Goal: Task Accomplishment & Management: Manage account settings

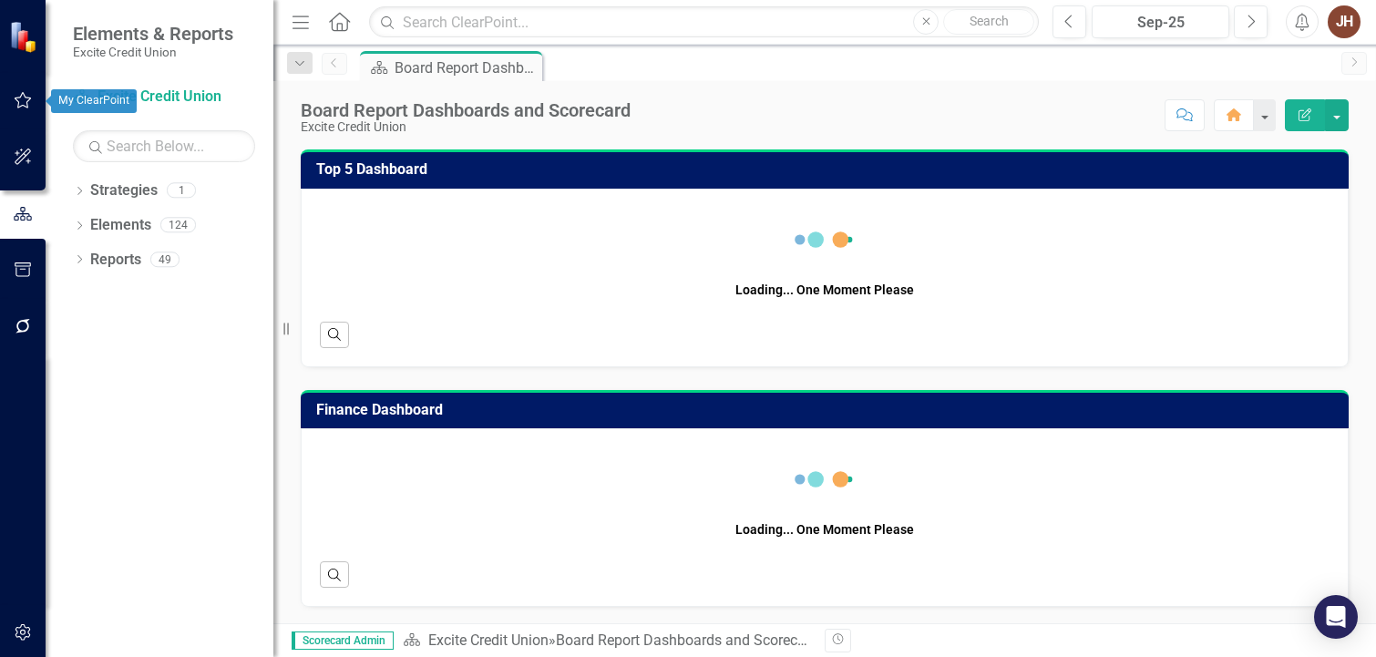
click at [26, 104] on icon "button" at bounding box center [23, 100] width 19 height 15
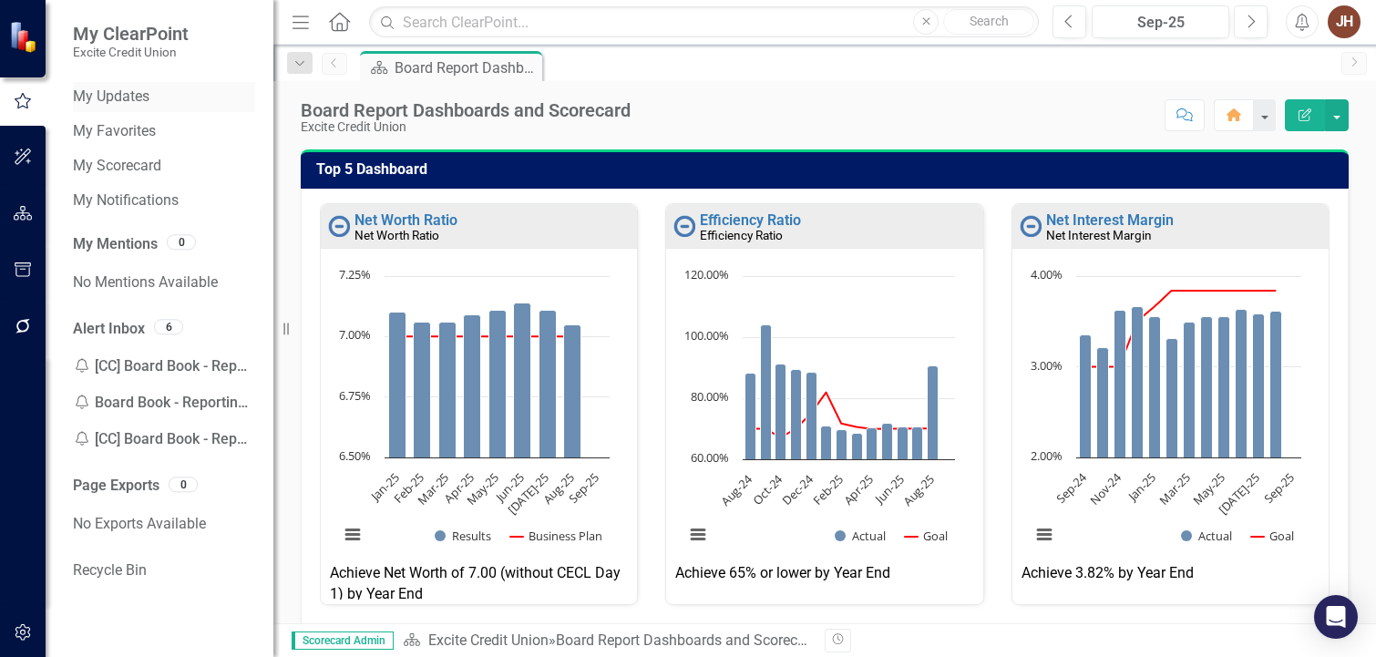
click at [126, 90] on link "My Updates" at bounding box center [164, 97] width 182 height 21
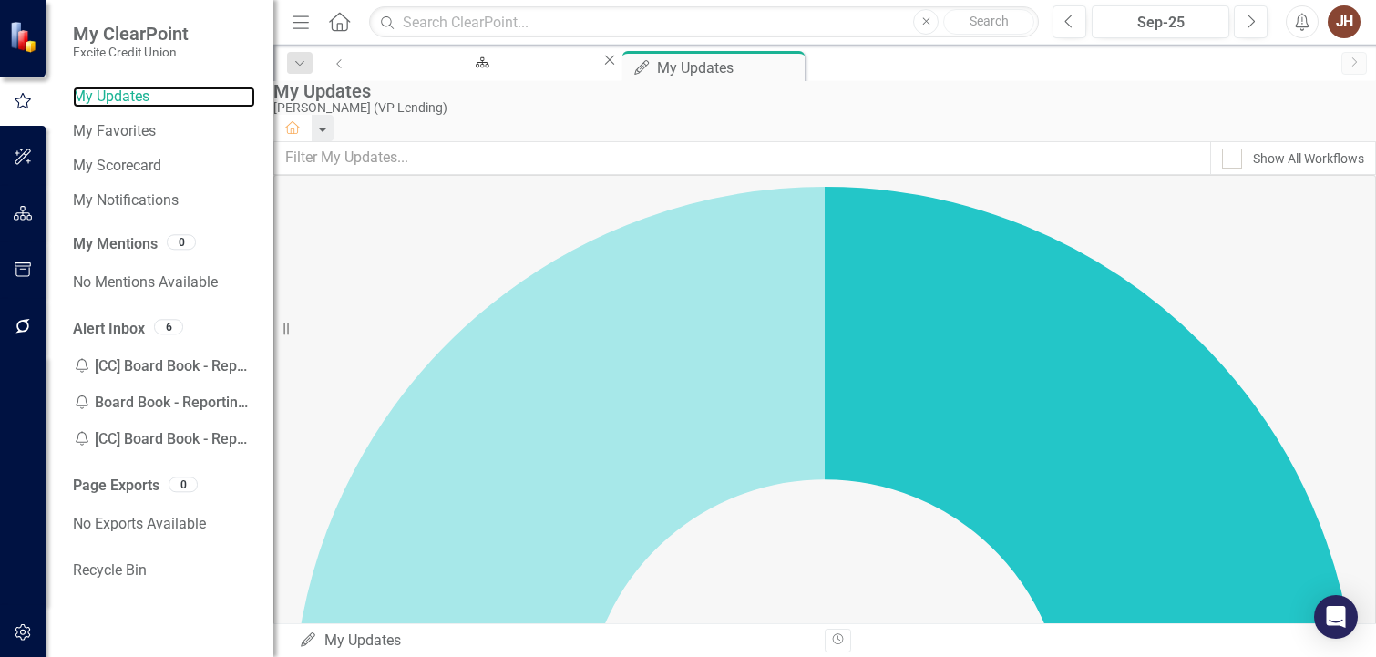
scroll to position [182, 0]
click at [292, 104] on div "My Updates [PERSON_NAME] (VP Lending) Home" at bounding box center [824, 111] width 1103 height 60
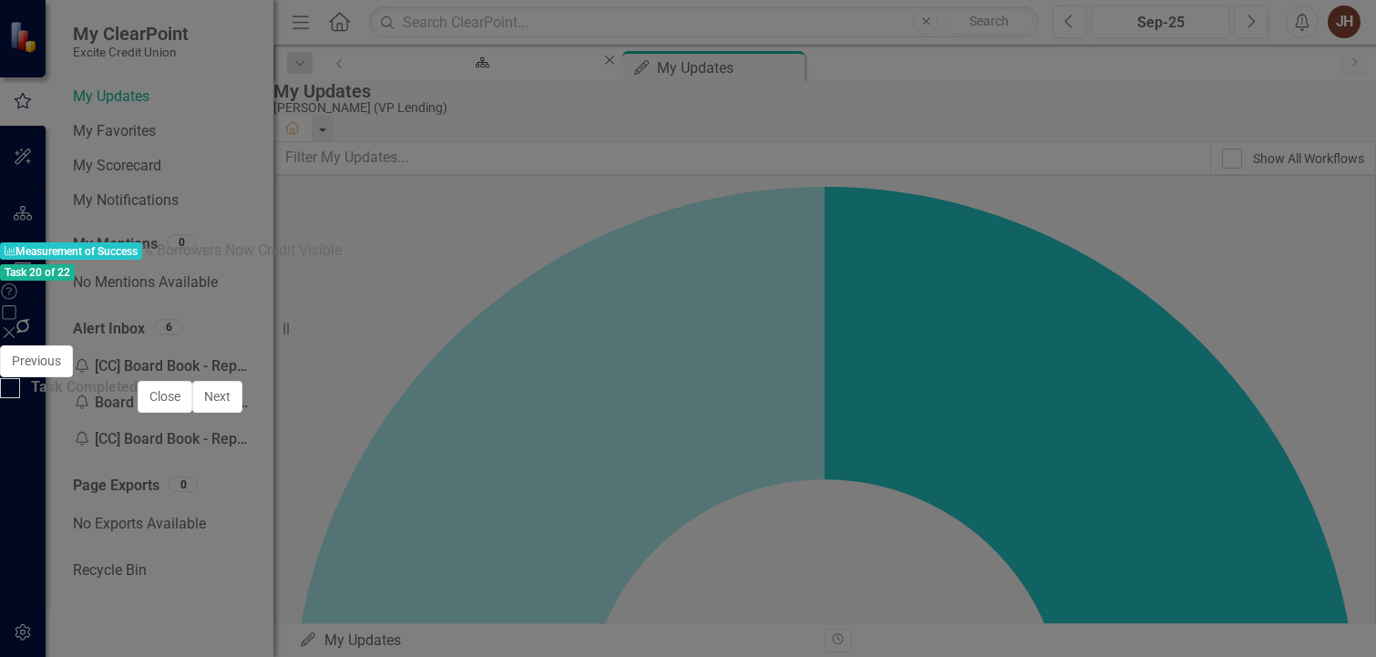
scroll to position [1236, 0]
type textarea "95.65"
type textarea "90.00"
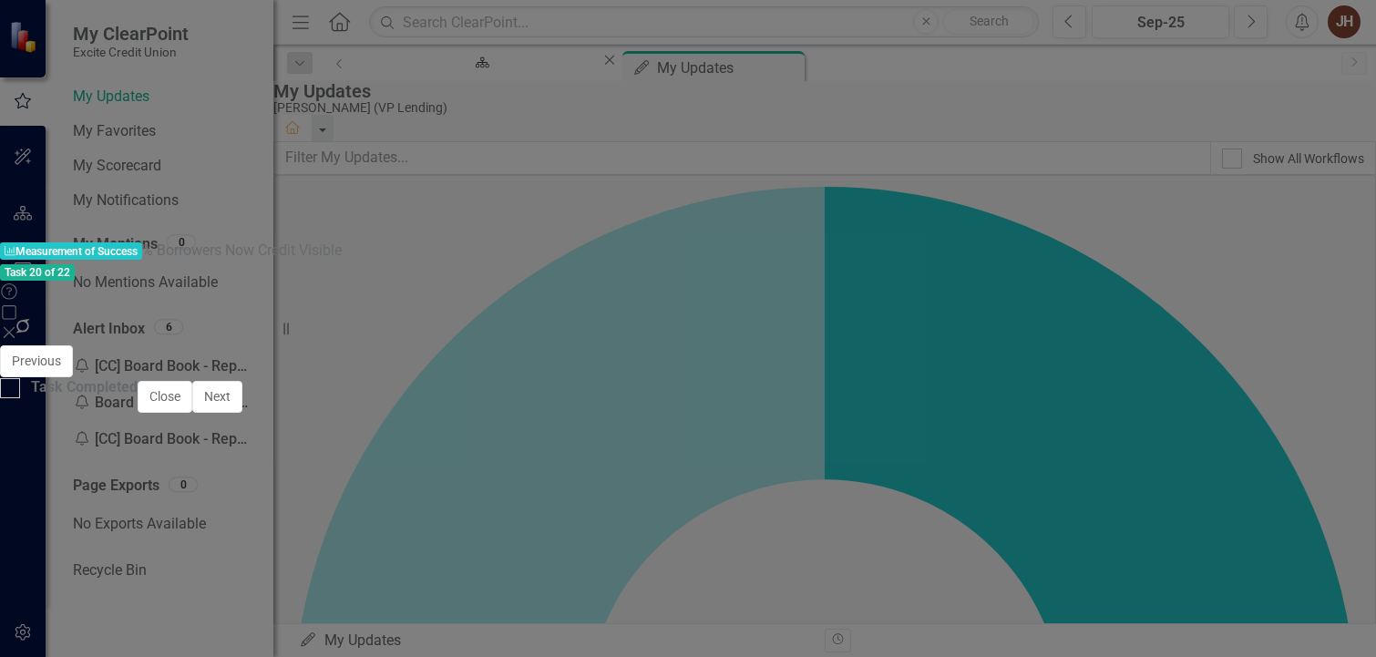
click at [898, 346] on button "Save" at bounding box center [878, 362] width 40 height 32
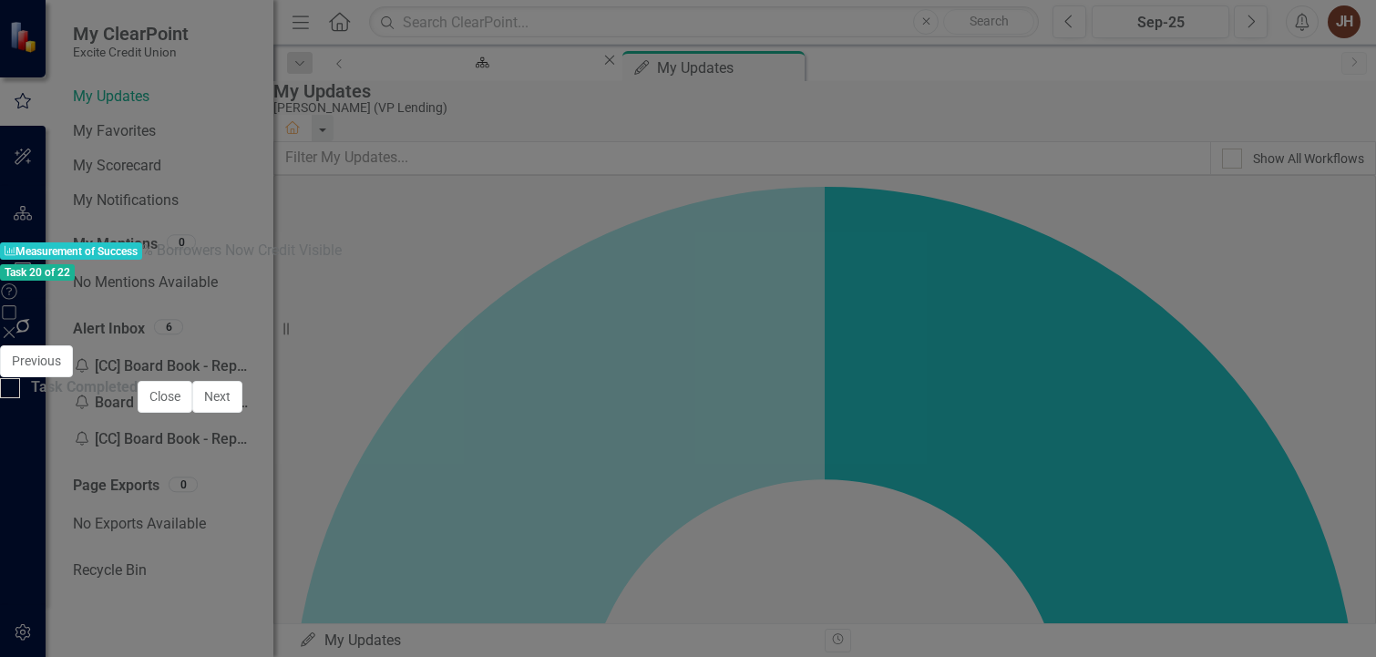
scroll to position [0, 0]
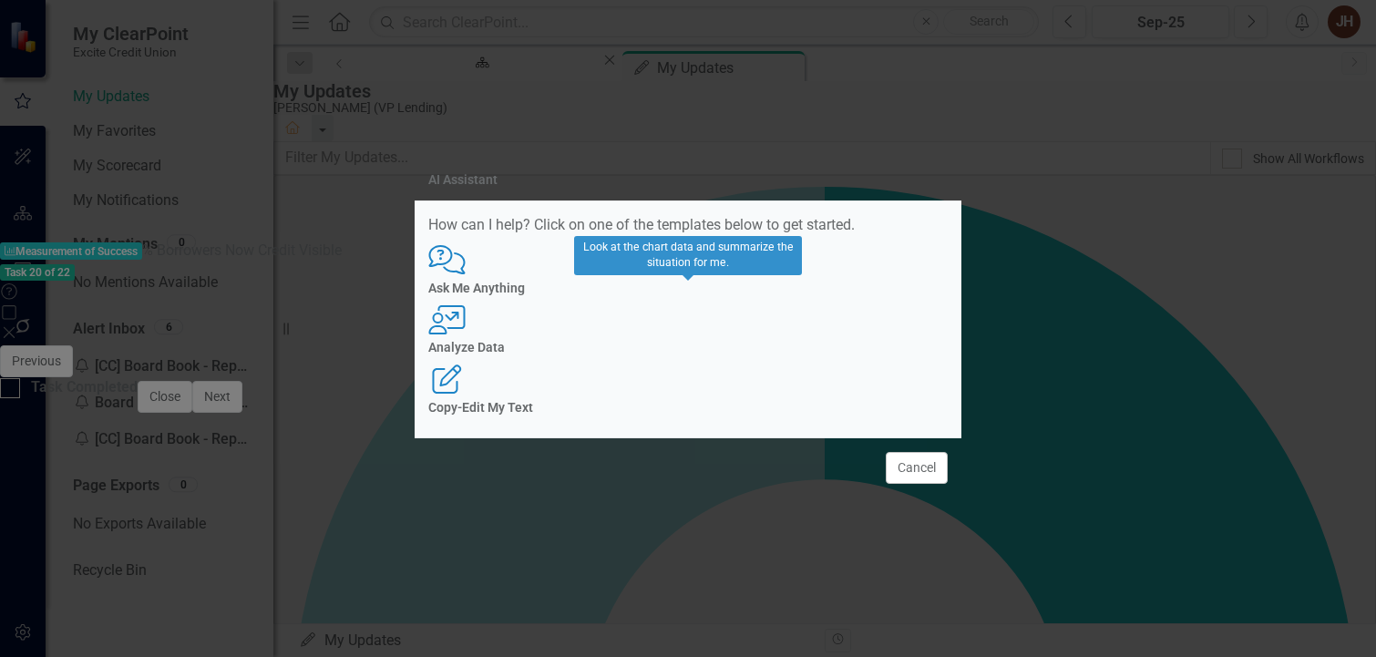
click at [705, 345] on h4 "Analyze Data" at bounding box center [687, 348] width 519 height 14
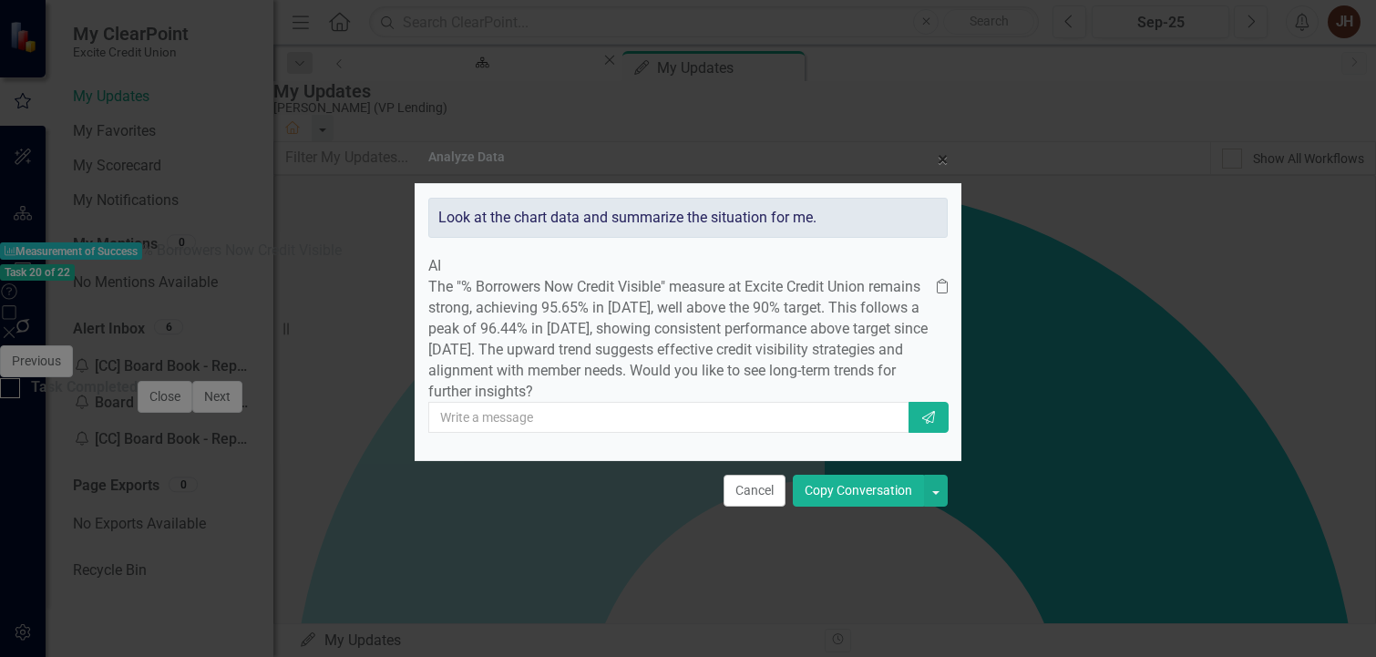
click at [829, 507] on button "Copy Conversation" at bounding box center [858, 491] width 131 height 32
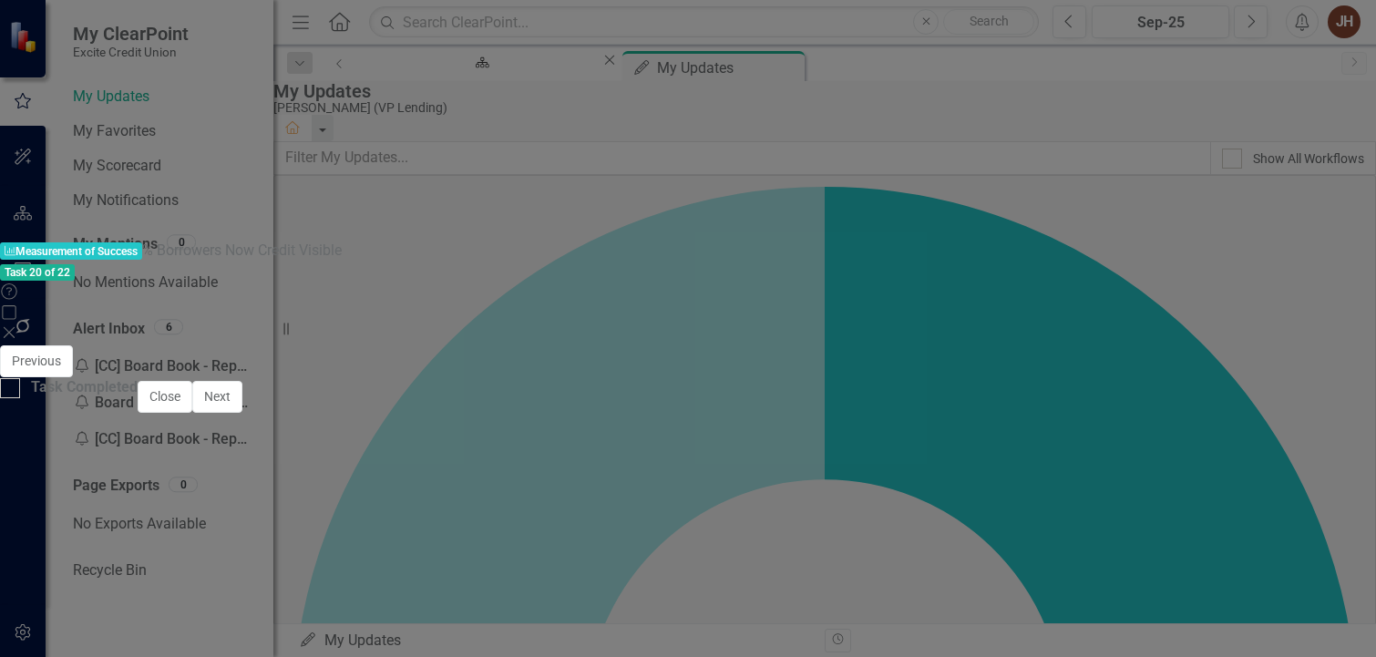
scroll to position [182, 0]
drag, startPoint x: 315, startPoint y: 656, endPoint x: 344, endPoint y: 693, distance: 46.1
click at [887, 355] on icon "Save" at bounding box center [878, 361] width 16 height 13
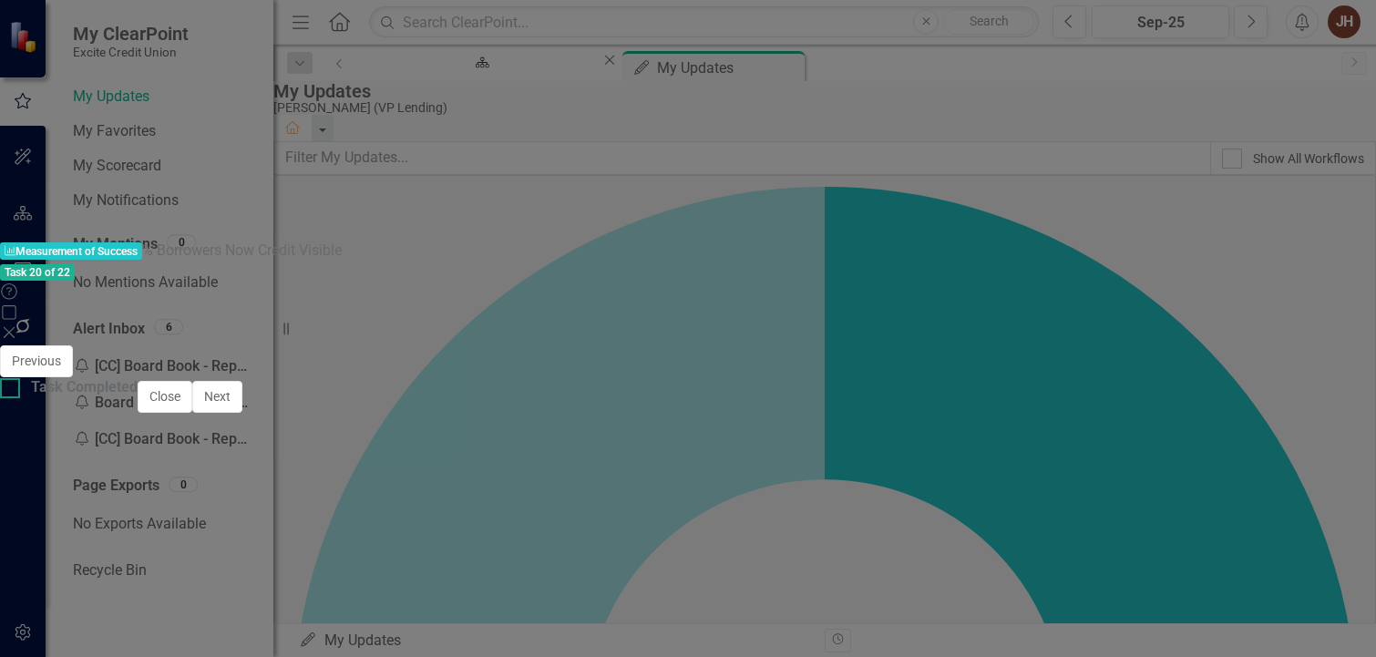
click at [12, 390] on input "Task Completed" at bounding box center [6, 384] width 12 height 12
checkbox input "true"
click at [192, 413] on button "Close" at bounding box center [165, 397] width 55 height 32
checkbox input "true"
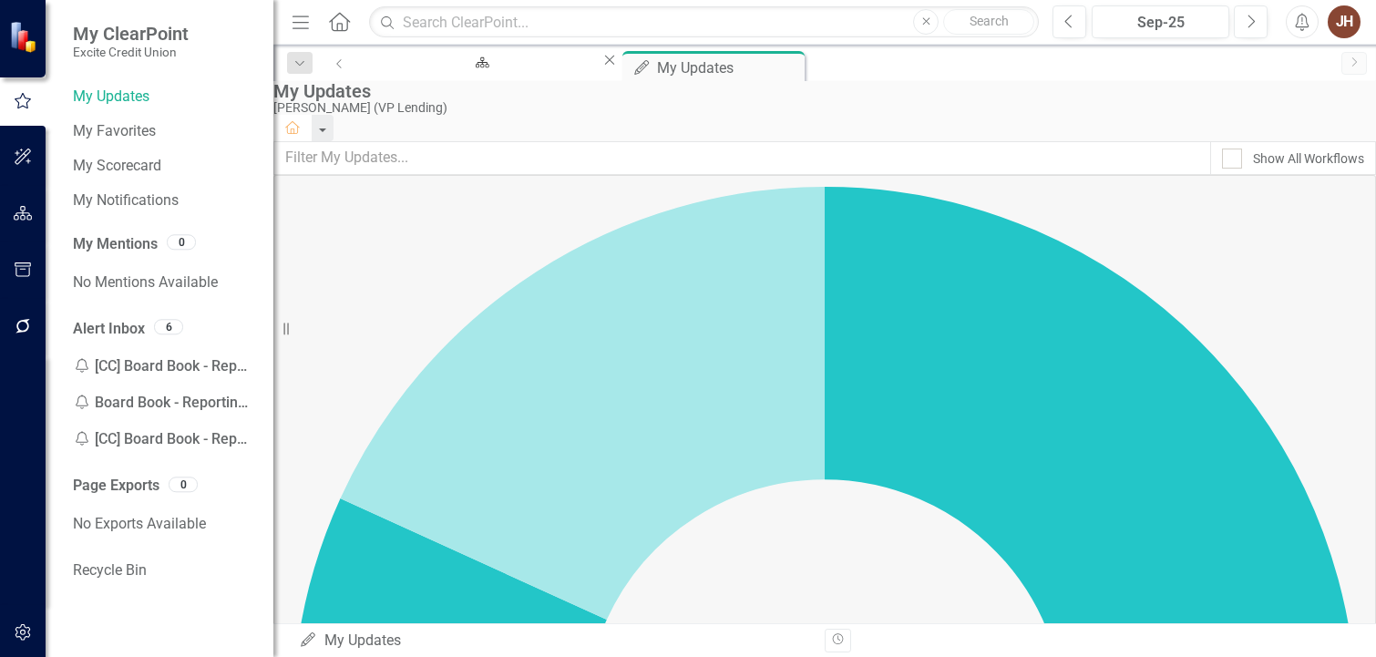
scroll to position [0, 0]
